Goal: Task Accomplishment & Management: Complete application form

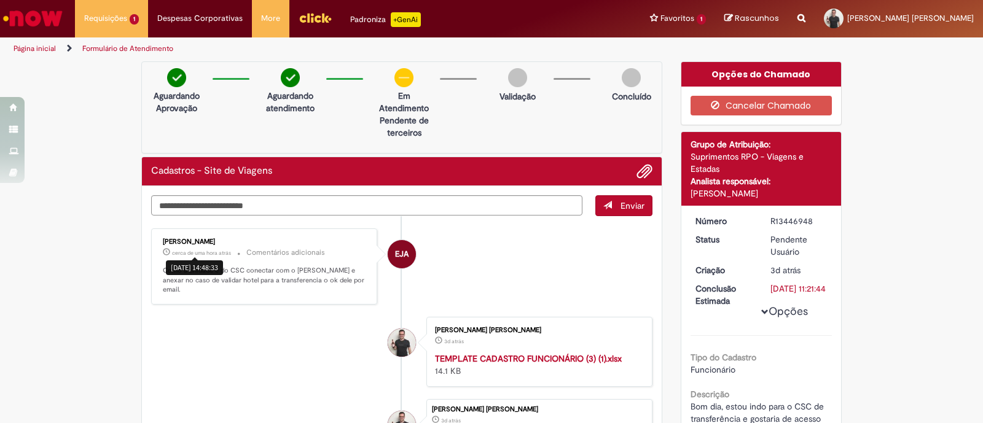
click at [99, 275] on div "Verificar Código de Barras Aguardando Aprovação Aguardando atendimento Em Atend…" at bounding box center [491, 328] width 983 height 534
drag, startPoint x: 289, startPoint y: 269, endPoint x: 330, endPoint y: 268, distance: 41.8
click at [330, 268] on p "Como a unidade é do CSC conectar com o [PERSON_NAME] e anexar no caso de valida…" at bounding box center [265, 280] width 205 height 29
copy p "[PERSON_NAME]"
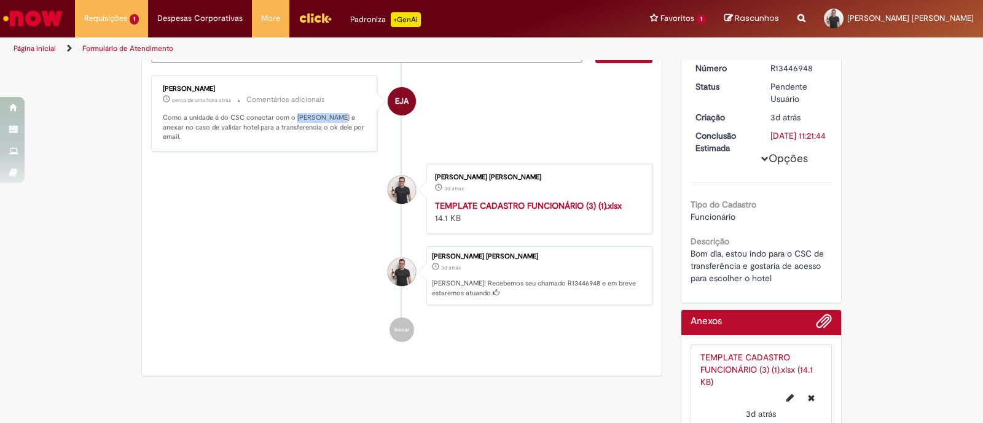
scroll to position [76, 0]
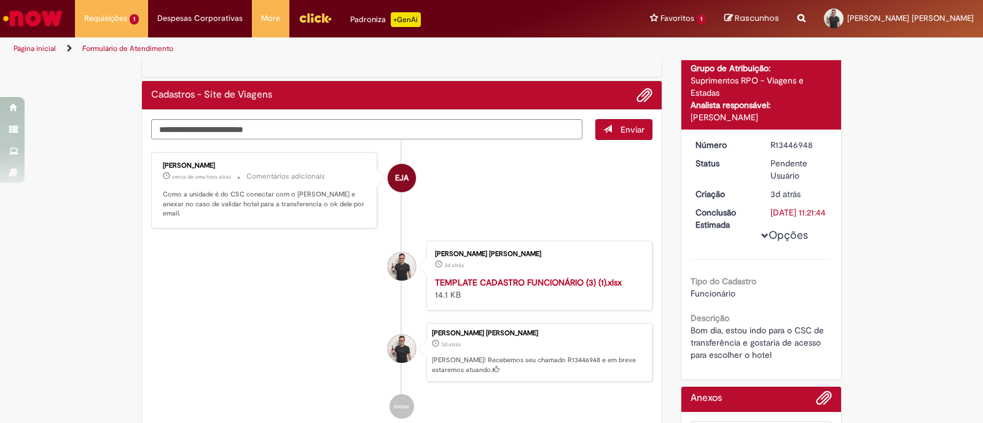
click at [163, 336] on li "[PERSON_NAME] [PERSON_NAME] 3d atrás 3 dias atrás [PERSON_NAME]! Recebemos seu …" at bounding box center [401, 352] width 501 height 59
click at [930, 308] on div "Verificar Código de Barras Aguardando Aprovação Aguardando atendimento Em Atend…" at bounding box center [491, 252] width 983 height 534
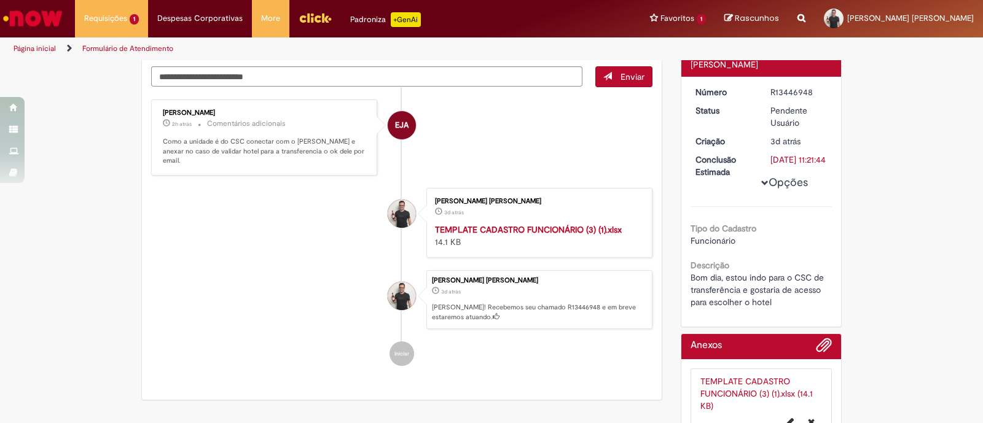
click at [932, 276] on div "Verificar Código de Barras Aguardando Aprovação Aguardando atendimento Em Atend…" at bounding box center [491, 199] width 983 height 534
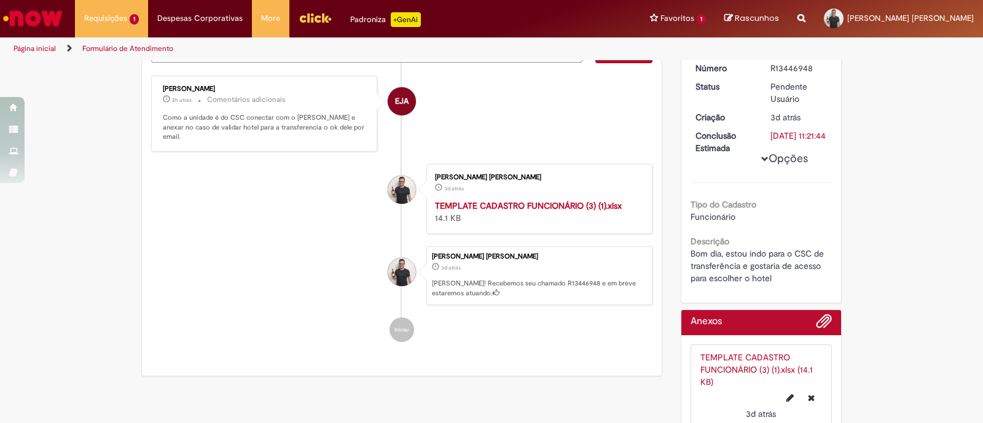
click at [59, 283] on div "Verificar Código de Barras Aguardando Aprovação Aguardando atendimento Em Atend…" at bounding box center [491, 175] width 983 height 534
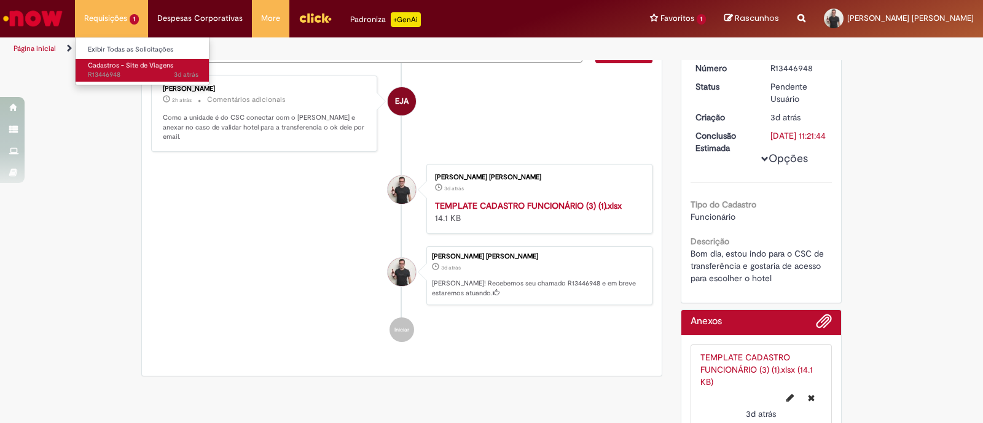
click at [103, 61] on span "Cadastros - Site de Viagens" at bounding box center [130, 65] width 85 height 9
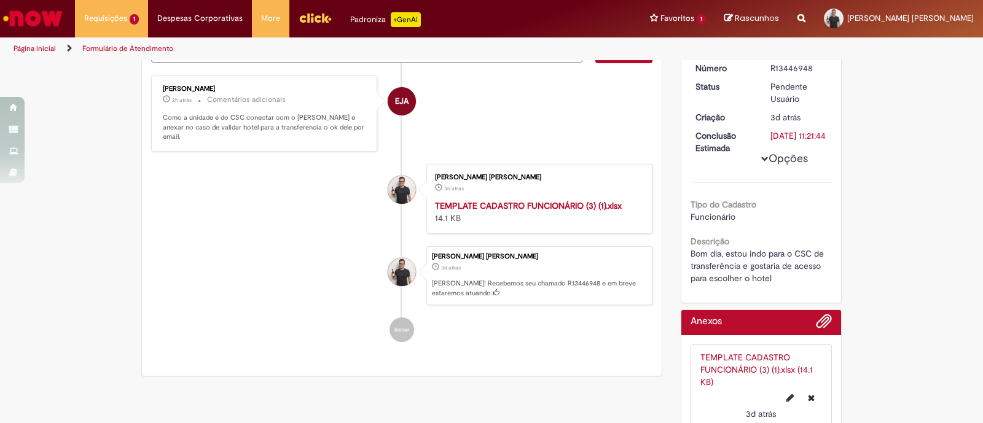
scroll to position [0, 0]
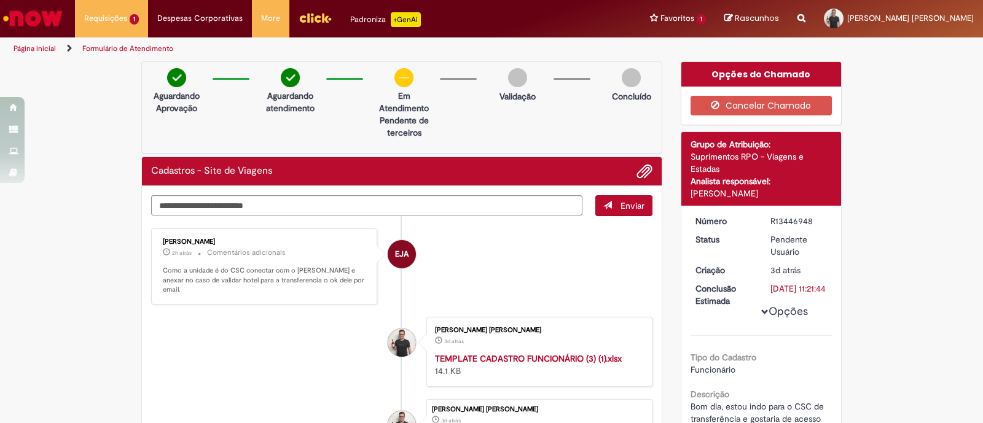
click at [88, 265] on div "Verificar Código de Barras Aguardando Aprovação Aguardando atendimento Em Atend…" at bounding box center [491, 328] width 983 height 534
click at [64, 270] on div "Verificar Código de Barras Aguardando Aprovação Aguardando atendimento Em Atend…" at bounding box center [491, 328] width 983 height 534
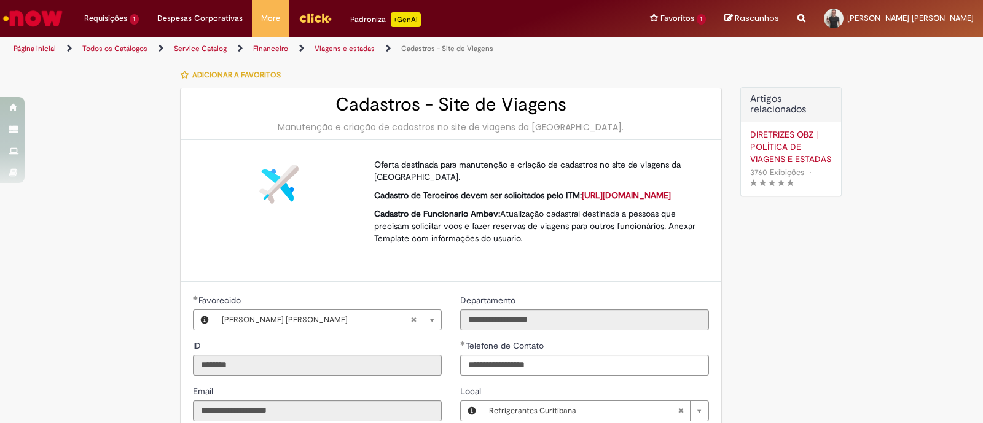
type input "**********"
